Goal: Task Accomplishment & Management: Use online tool/utility

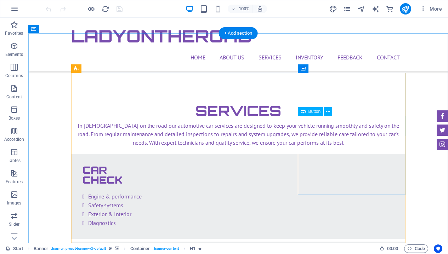
scroll to position [1156, 0]
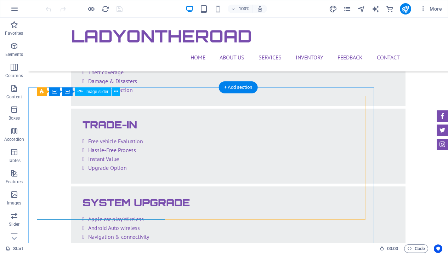
scroll to position [1362, 0]
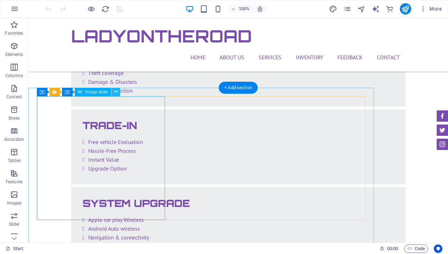
click at [114, 93] on icon at bounding box center [116, 91] width 4 height 7
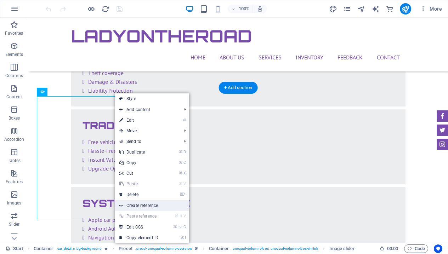
click at [157, 207] on link "Create reference" at bounding box center [152, 205] width 74 height 11
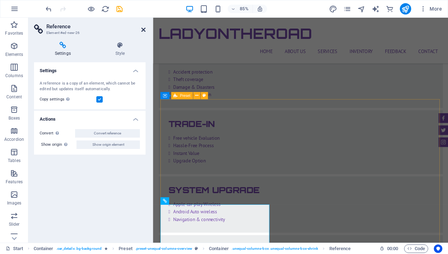
click at [143, 32] on icon at bounding box center [143, 30] width 4 height 6
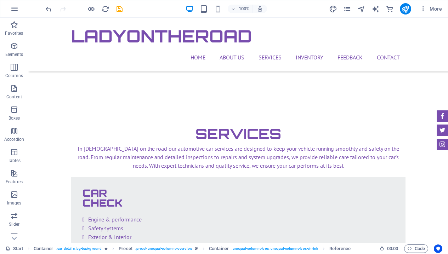
scroll to position [1117, 0]
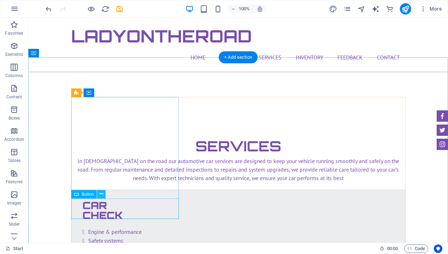
click at [102, 195] on icon at bounding box center [102, 194] width 4 height 7
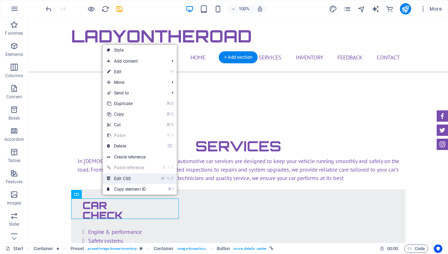
click at [135, 176] on link "⌘ ⌥ C Edit CSS" at bounding box center [126, 179] width 47 height 11
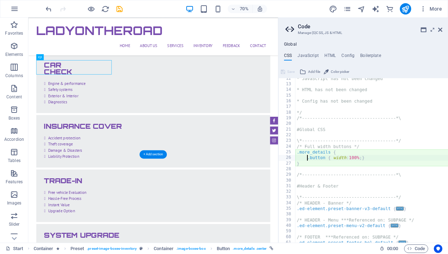
scroll to position [65, 0]
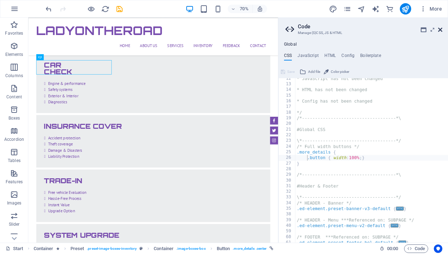
click at [441, 28] on icon at bounding box center [440, 30] width 4 height 6
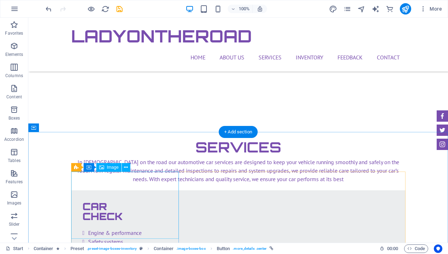
scroll to position [1163, 0]
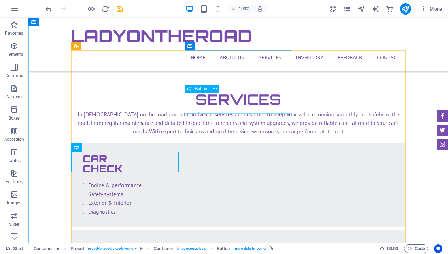
click at [216, 93] on div "Button" at bounding box center [204, 89] width 39 height 9
click at [215, 90] on icon at bounding box center [215, 88] width 4 height 7
click at [202, 90] on span "Button" at bounding box center [201, 89] width 12 height 4
click at [216, 91] on icon at bounding box center [215, 88] width 4 height 7
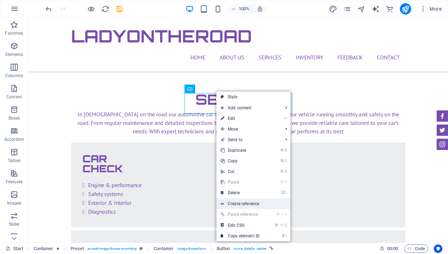
click at [232, 199] on link "Create reference" at bounding box center [253, 204] width 74 height 11
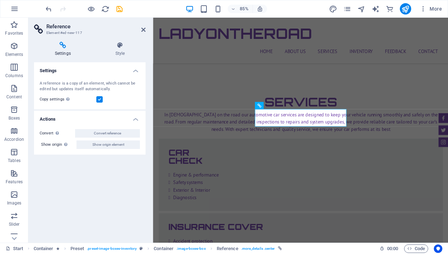
click at [97, 148] on div "Convert Convert the reference into a separate element. All subsequent changes m…" at bounding box center [90, 139] width 112 height 31
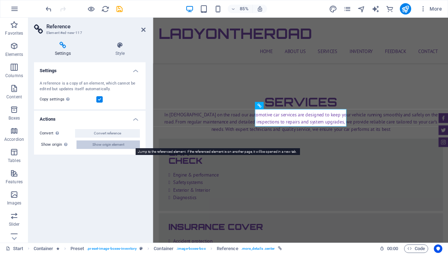
click at [97, 146] on span "Show origin element" at bounding box center [108, 145] width 32 height 8
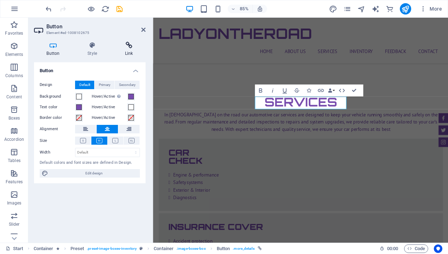
click at [130, 51] on h4 "Link" at bounding box center [128, 49] width 33 height 15
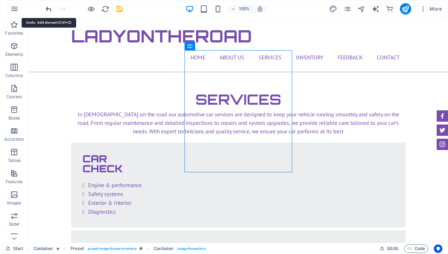
click at [47, 8] on icon "undo" at bounding box center [49, 9] width 8 height 8
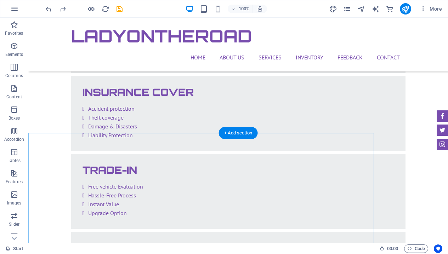
scroll to position [1320, 0]
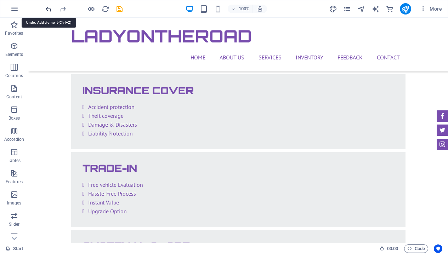
click at [45, 7] on icon "undo" at bounding box center [49, 9] width 8 height 8
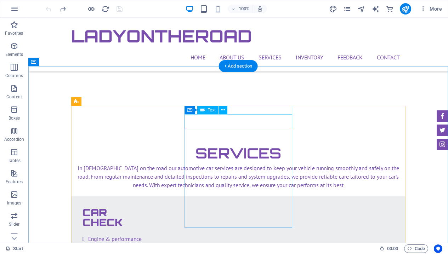
scroll to position [1108, 0]
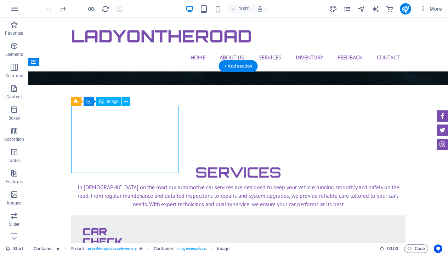
select select "%"
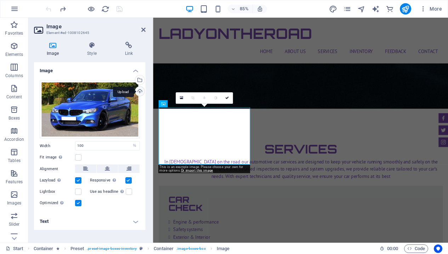
click at [140, 91] on div "Upload" at bounding box center [139, 92] width 11 height 11
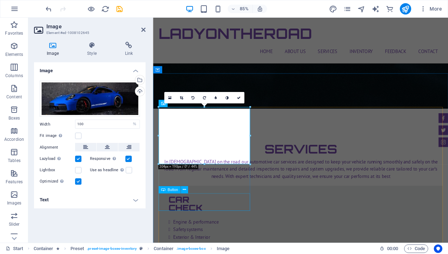
scroll to position [1109, 0]
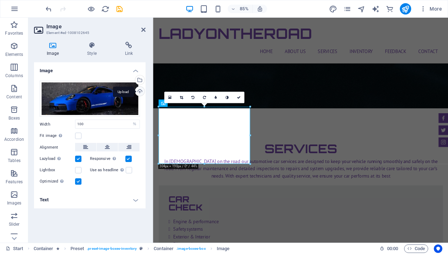
click at [140, 90] on div "Upload" at bounding box center [139, 92] width 11 height 11
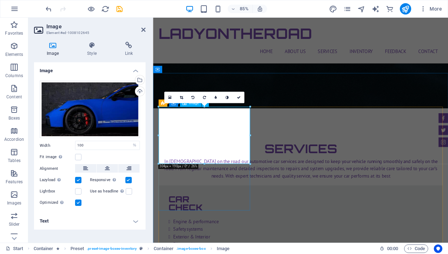
click at [143, 29] on icon at bounding box center [143, 30] width 4 height 6
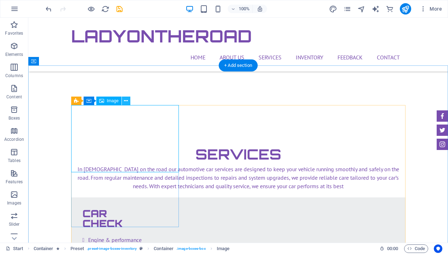
click at [124, 103] on button at bounding box center [126, 101] width 8 height 8
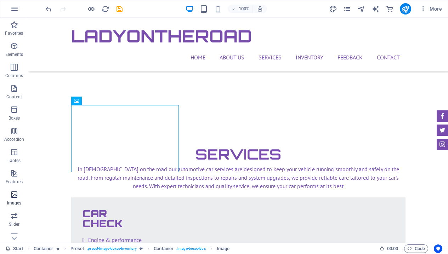
click at [13, 193] on icon "button" at bounding box center [14, 195] width 8 height 8
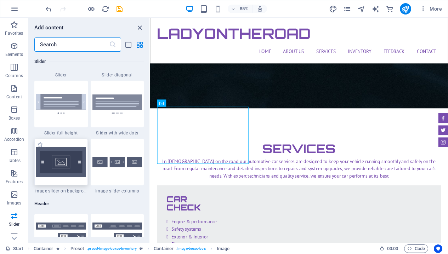
scroll to position [4130, 0]
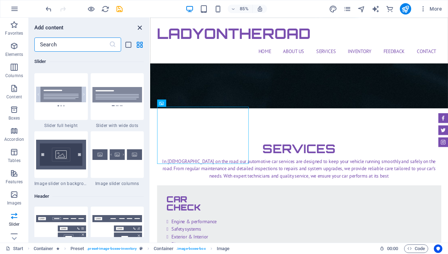
click at [140, 27] on icon "close panel" at bounding box center [140, 28] width 8 height 8
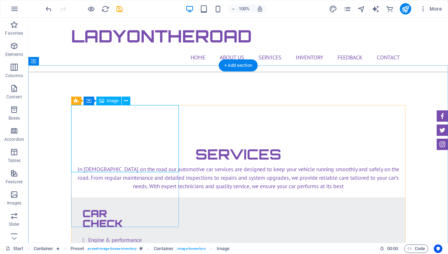
click at [114, 102] on span "Image" at bounding box center [113, 101] width 12 height 4
click at [112, 100] on span "Image" at bounding box center [113, 101] width 12 height 4
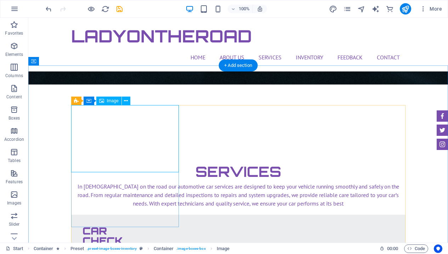
select select "%"
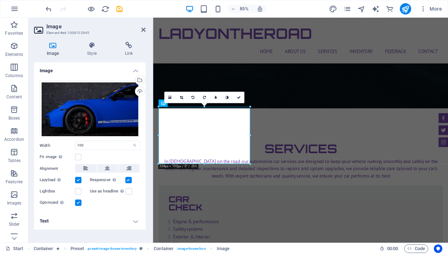
click at [140, 222] on h4 "Text" at bounding box center [90, 221] width 112 height 17
click at [13, 220] on icon "button" at bounding box center [14, 216] width 8 height 8
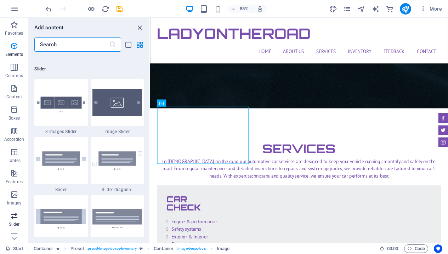
scroll to position [4015, 0]
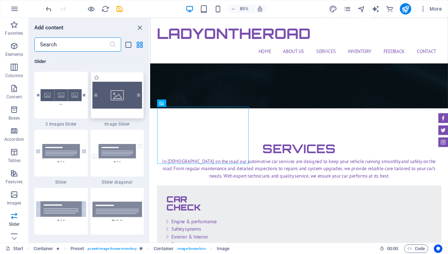
click at [110, 104] on img at bounding box center [117, 95] width 50 height 27
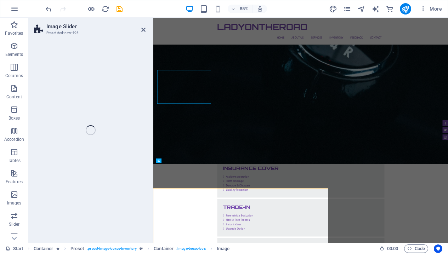
select select "rem"
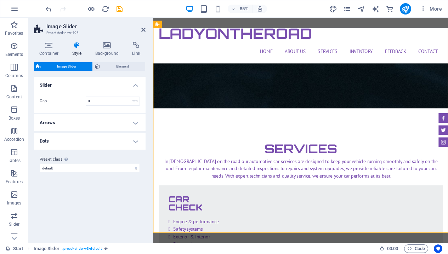
scroll to position [1438, 0]
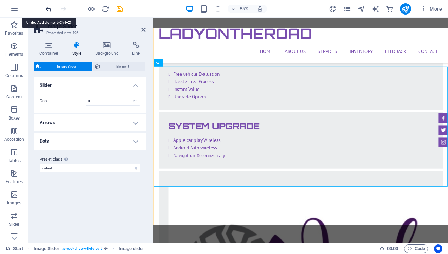
click at [47, 10] on icon "undo" at bounding box center [49, 9] width 8 height 8
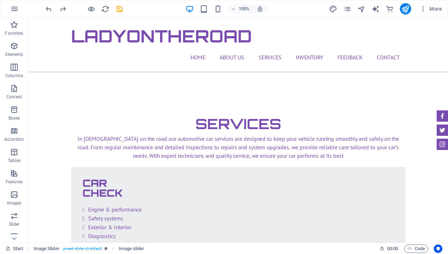
scroll to position [1136, 0]
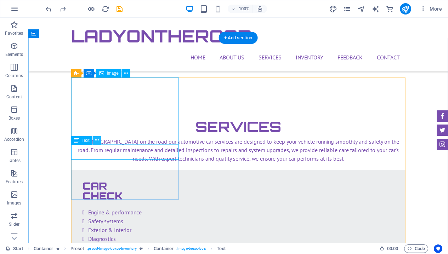
click at [97, 142] on icon at bounding box center [97, 140] width 4 height 7
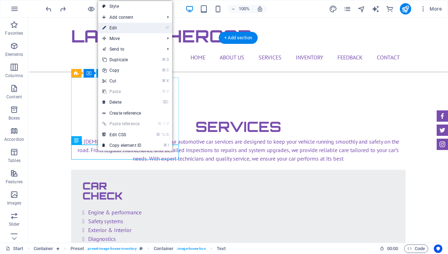
click at [137, 24] on link "⏎ Edit" at bounding box center [121, 28] width 47 height 11
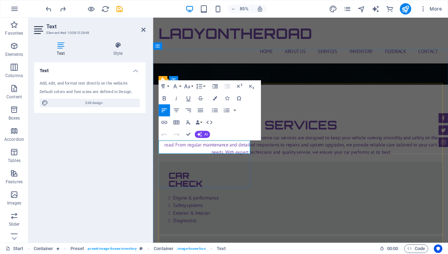
drag, startPoint x: 161, startPoint y: 173, endPoint x: 217, endPoint y: 172, distance: 56.7
drag, startPoint x: 236, startPoint y: 172, endPoint x: 257, endPoint y: 172, distance: 21.3
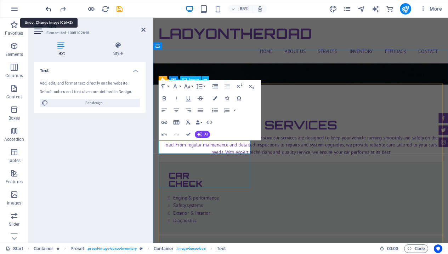
click at [51, 8] on icon "undo" at bounding box center [49, 9] width 8 height 8
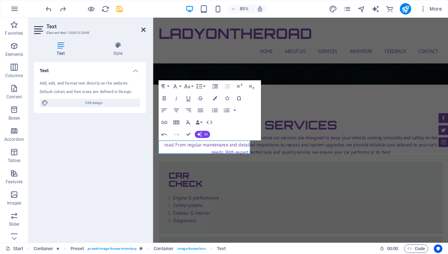
click at [144, 30] on icon at bounding box center [143, 30] width 4 height 6
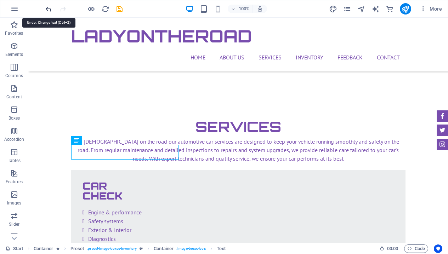
click at [49, 6] on icon "undo" at bounding box center [49, 9] width 8 height 8
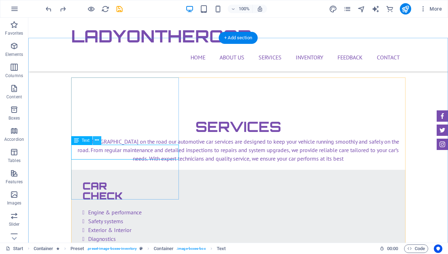
click at [95, 140] on icon at bounding box center [97, 140] width 4 height 7
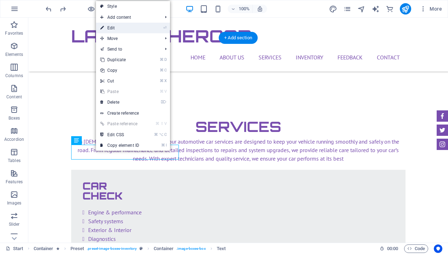
click at [147, 31] on li "⏎ Edit" at bounding box center [133, 28] width 74 height 11
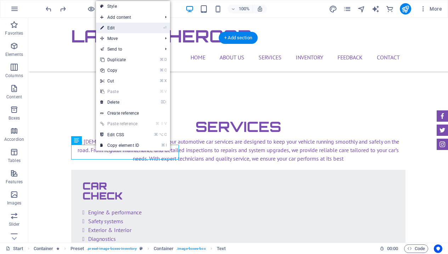
click at [147, 31] on li "⏎ Edit" at bounding box center [133, 28] width 74 height 11
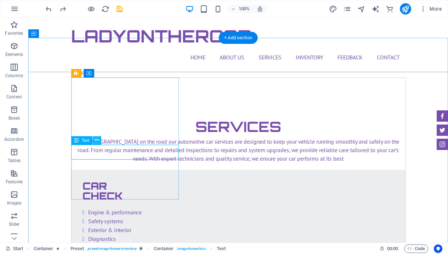
click at [97, 142] on icon at bounding box center [97, 140] width 4 height 7
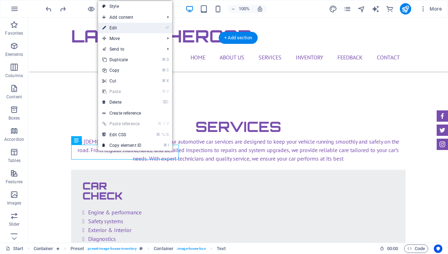
click at [138, 31] on link "⏎ Edit" at bounding box center [121, 28] width 47 height 11
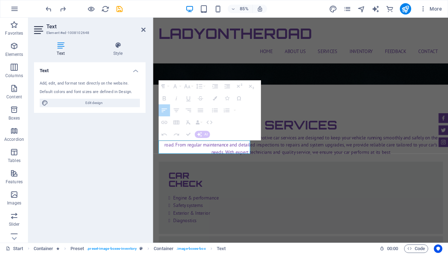
drag, startPoint x: 160, startPoint y: 172, endPoint x: 220, endPoint y: 174, distance: 59.9
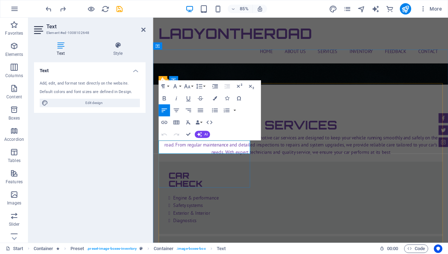
drag, startPoint x: 160, startPoint y: 174, endPoint x: 212, endPoint y: 177, distance: 51.8
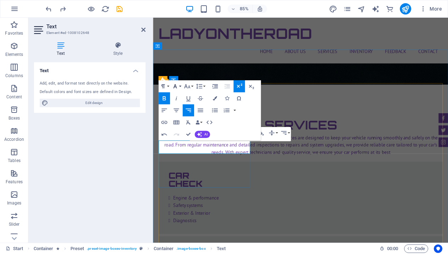
click at [179, 87] on button "Font Family" at bounding box center [175, 86] width 11 height 12
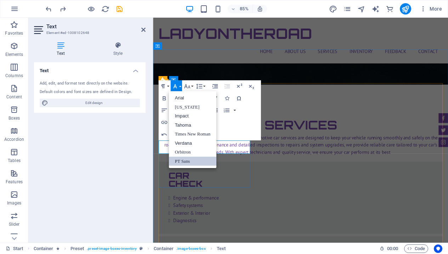
scroll to position [0, 0]
click at [190, 85] on icon "button" at bounding box center [186, 86] width 7 height 7
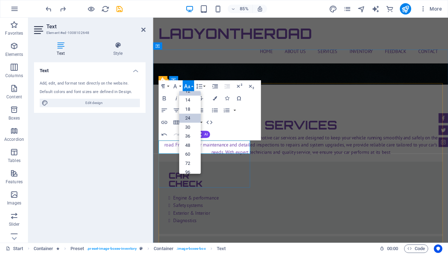
click at [191, 122] on link "24" at bounding box center [190, 118] width 22 height 9
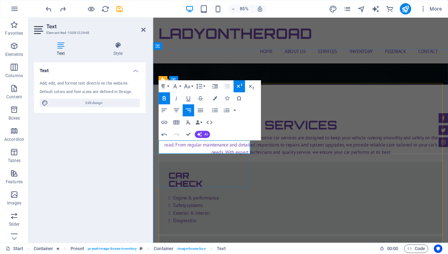
click at [238, 86] on icon "button" at bounding box center [239, 86] width 5 height 4
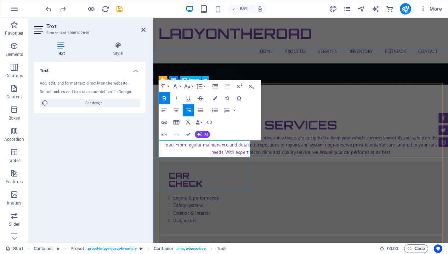
click at [166, 95] on icon "button" at bounding box center [163, 98] width 7 height 7
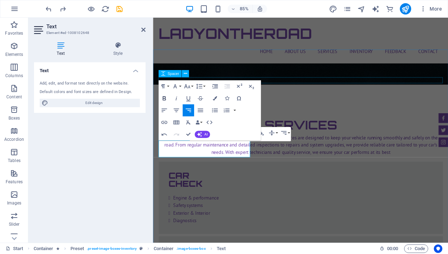
click at [165, 99] on icon "button" at bounding box center [164, 98] width 3 height 4
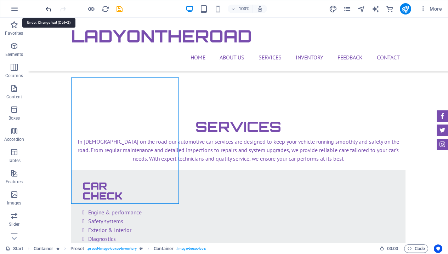
click at [48, 7] on icon "undo" at bounding box center [49, 9] width 8 height 8
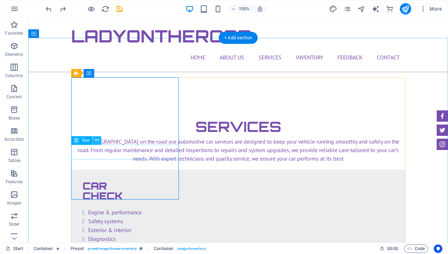
click at [94, 143] on button at bounding box center [97, 140] width 8 height 8
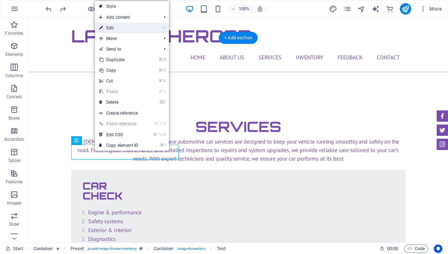
click at [114, 28] on link "⏎ Edit" at bounding box center [118, 28] width 47 height 11
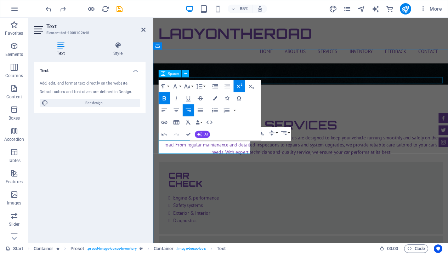
click at [242, 86] on icon "button" at bounding box center [239, 86] width 7 height 7
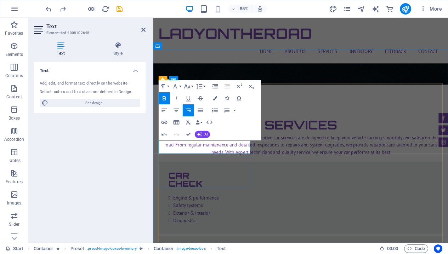
drag, startPoint x: 160, startPoint y: 171, endPoint x: 223, endPoint y: 175, distance: 62.8
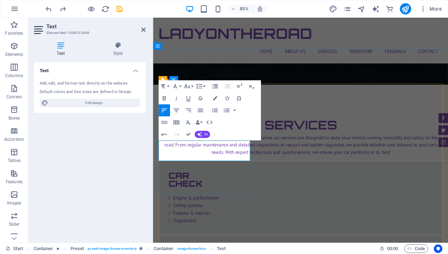
drag, startPoint x: 160, startPoint y: 172, endPoint x: 176, endPoint y: 183, distance: 19.5
click at [189, 85] on icon "button" at bounding box center [186, 86] width 7 height 7
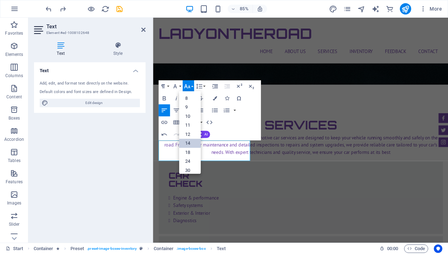
drag, startPoint x: 192, startPoint y: 144, endPoint x: 46, endPoint y: 149, distance: 146.0
click at [192, 144] on link "14" at bounding box center [190, 142] width 22 height 9
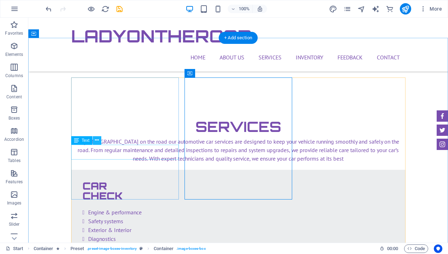
click at [96, 140] on icon at bounding box center [97, 140] width 4 height 7
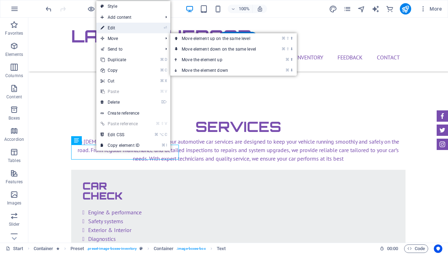
click at [130, 30] on link "⏎ Edit" at bounding box center [119, 28] width 47 height 11
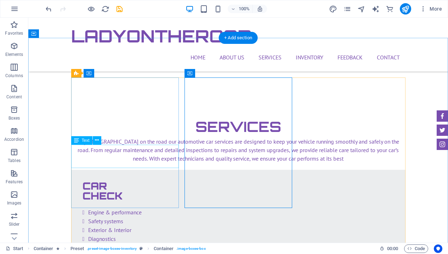
scroll to position [1137, 0]
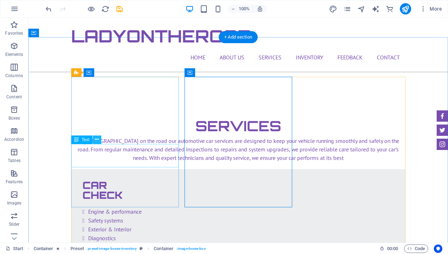
click at [97, 142] on icon at bounding box center [97, 139] width 4 height 7
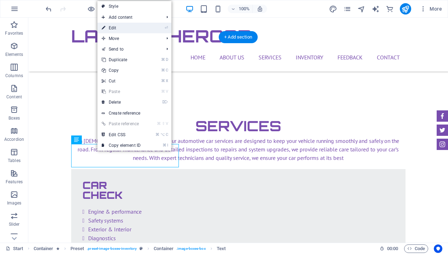
click at [138, 32] on link "⏎ Edit" at bounding box center [120, 28] width 47 height 11
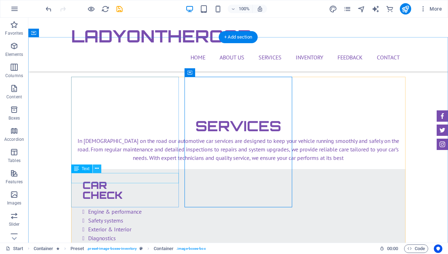
click at [98, 170] on icon at bounding box center [97, 168] width 4 height 7
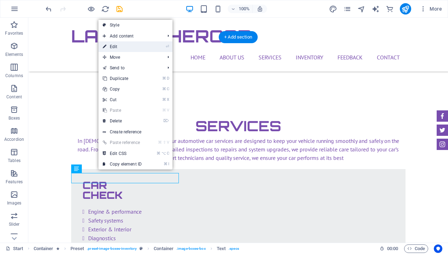
click at [136, 50] on link "⏎ Edit" at bounding box center [121, 46] width 47 height 11
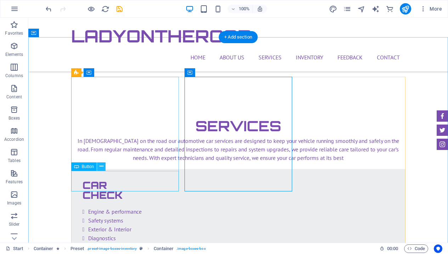
click at [102, 168] on icon at bounding box center [102, 166] width 4 height 7
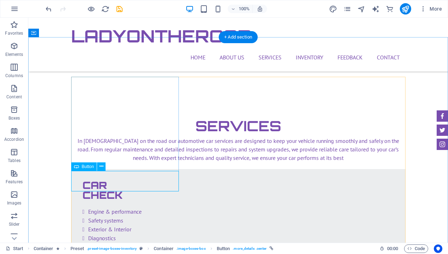
click at [90, 169] on span "Button" at bounding box center [88, 167] width 12 height 4
click at [101, 169] on icon at bounding box center [102, 166] width 4 height 7
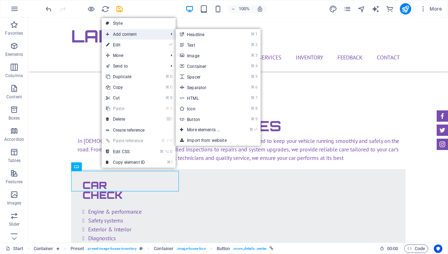
click at [139, 37] on span "Add content" at bounding box center [133, 34] width 63 height 11
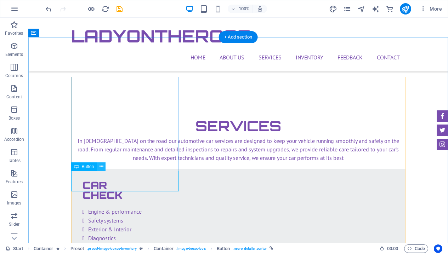
click at [101, 170] on icon at bounding box center [102, 166] width 4 height 7
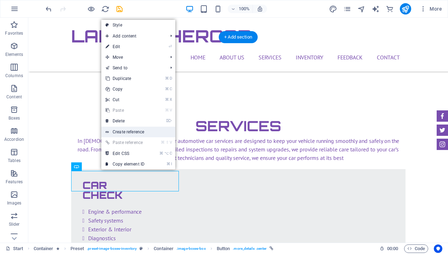
click at [126, 134] on link "Create reference" at bounding box center [138, 132] width 74 height 11
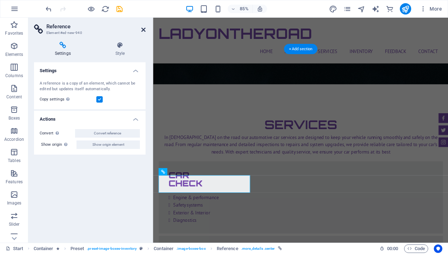
click at [142, 30] on icon at bounding box center [143, 30] width 4 height 6
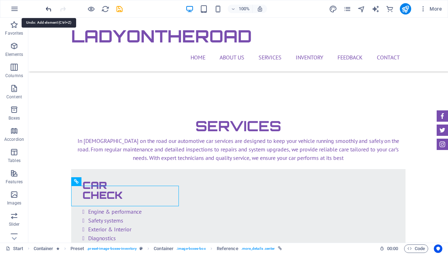
click at [45, 8] on icon "undo" at bounding box center [49, 9] width 8 height 8
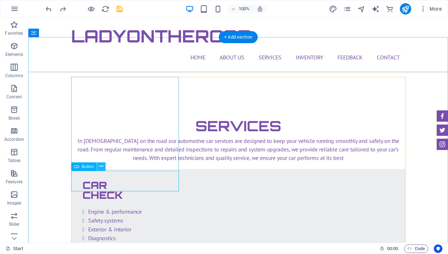
click at [102, 170] on icon at bounding box center [102, 166] width 4 height 7
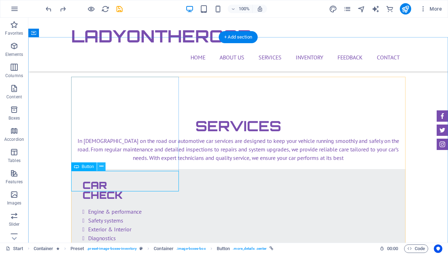
click at [103, 167] on icon at bounding box center [102, 166] width 4 height 7
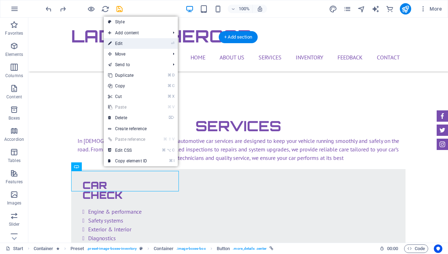
click at [162, 44] on li "⏎ Edit" at bounding box center [141, 43] width 74 height 11
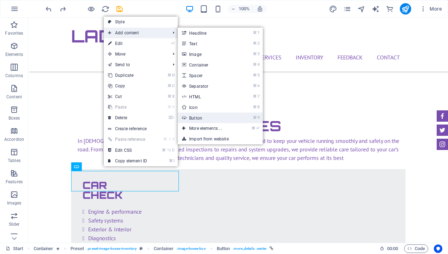
click at [202, 121] on link "⌘ 9 Button" at bounding box center [207, 118] width 58 height 11
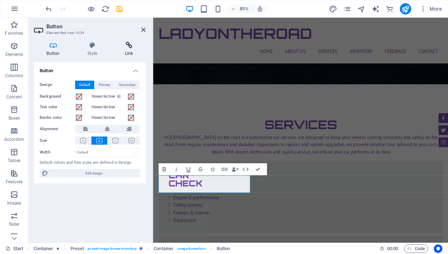
click at [129, 50] on h4 "Link" at bounding box center [128, 49] width 33 height 15
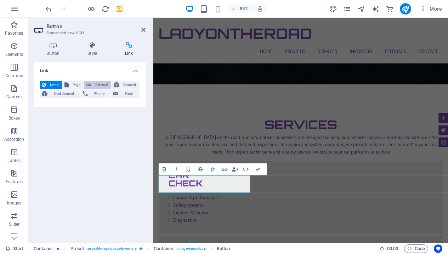
click at [92, 81] on button "External" at bounding box center [97, 85] width 27 height 8
select select "blank"
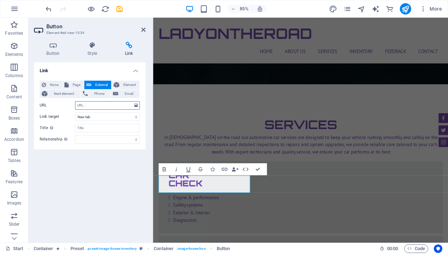
click at [80, 106] on input "URL" at bounding box center [107, 105] width 65 height 8
paste input "‎Check out WhatsApp Business, I use it to connect with my customers. Get it for…"
type input "‎Check out WhatsApp Business, I use it to connect with my customers. Get it for…"
click at [97, 129] on input "Title Additional link description, should not be the same as the link text. The…" at bounding box center [107, 128] width 65 height 8
type input "J"
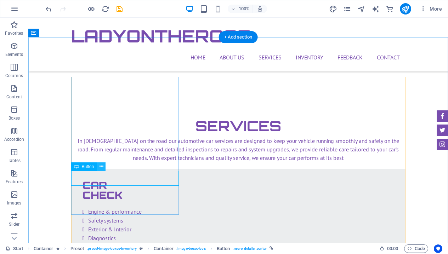
click at [100, 168] on icon at bounding box center [102, 166] width 4 height 7
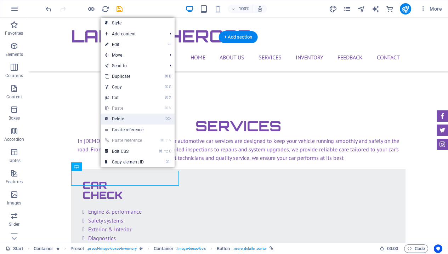
click at [134, 116] on link "⌦ Delete" at bounding box center [124, 119] width 47 height 11
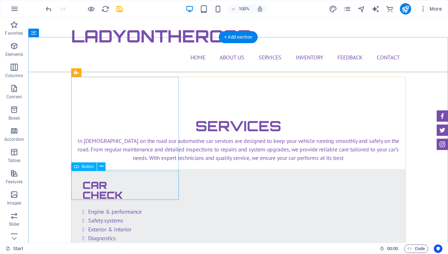
click at [102, 169] on icon at bounding box center [102, 166] width 4 height 7
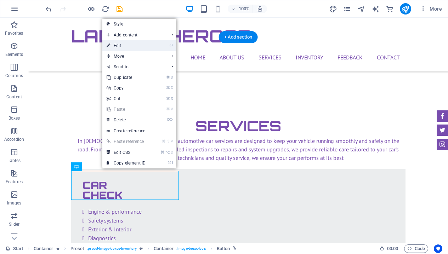
click at [160, 45] on li "⏎ Edit" at bounding box center [139, 45] width 74 height 11
click at [160, 46] on li "⏎ Edit" at bounding box center [139, 45] width 74 height 11
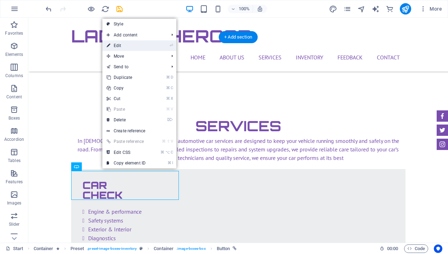
click at [160, 46] on li "⏎ Edit" at bounding box center [139, 45] width 74 height 11
click at [133, 45] on link "⏎ Edit" at bounding box center [125, 45] width 47 height 11
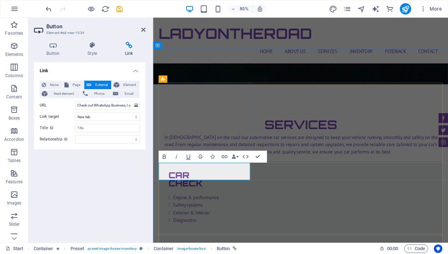
click at [142, 26] on h2 "Button" at bounding box center [95, 26] width 99 height 6
click at [142, 29] on icon at bounding box center [143, 30] width 4 height 6
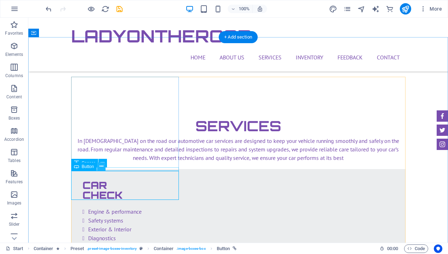
click at [102, 170] on icon at bounding box center [102, 166] width 4 height 7
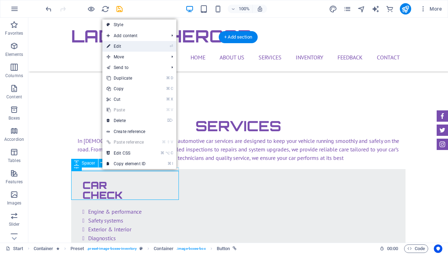
click at [136, 47] on link "⏎ Edit" at bounding box center [125, 46] width 47 height 11
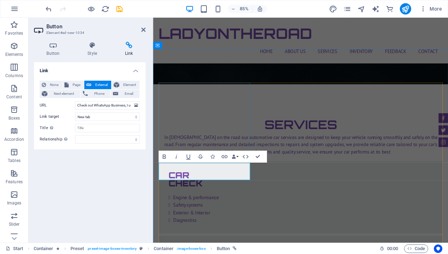
click at [143, 28] on icon at bounding box center [143, 30] width 4 height 6
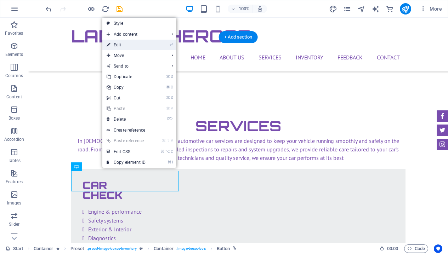
click at [135, 46] on link "⏎ Edit" at bounding box center [125, 45] width 47 height 11
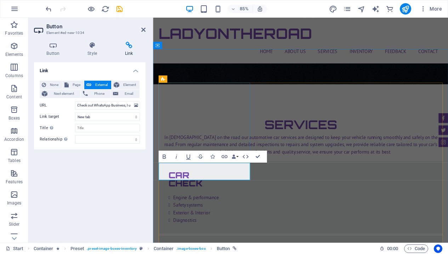
click at [142, 30] on icon at bounding box center [143, 30] width 4 height 6
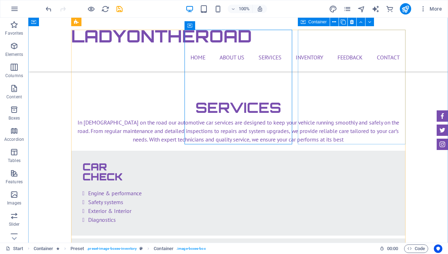
scroll to position [1147, 0]
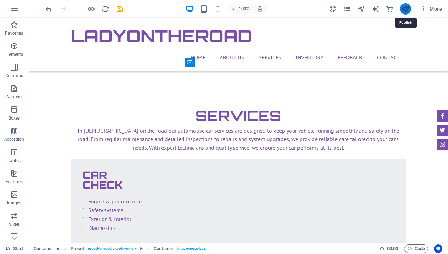
click at [405, 9] on icon "publish" at bounding box center [405, 9] width 8 height 8
checkbox input "false"
